Goal: Task Accomplishment & Management: Use online tool/utility

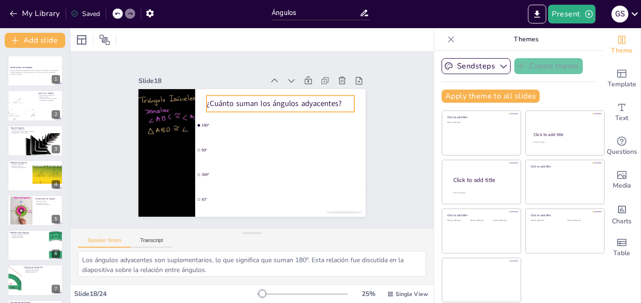
checkbox input "true"
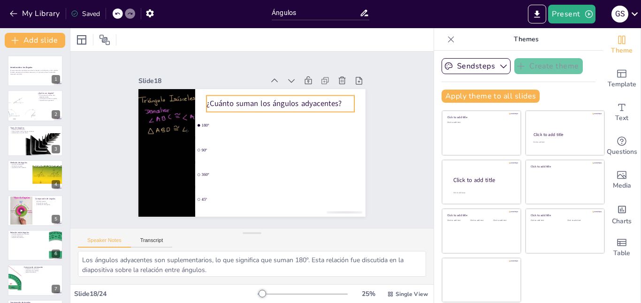
checkbox input "true"
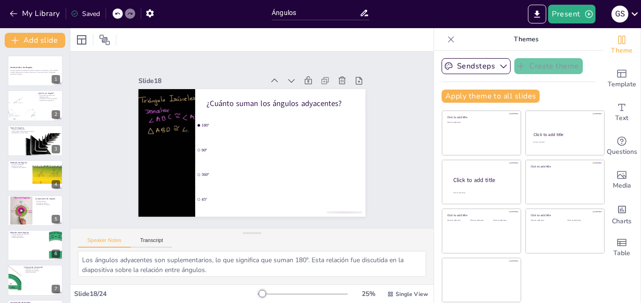
checkbox input "true"
click at [40, 13] on button "My Library" at bounding box center [35, 13] width 57 height 15
